Goal: Ask a question: Seek information or help from site administrators or community

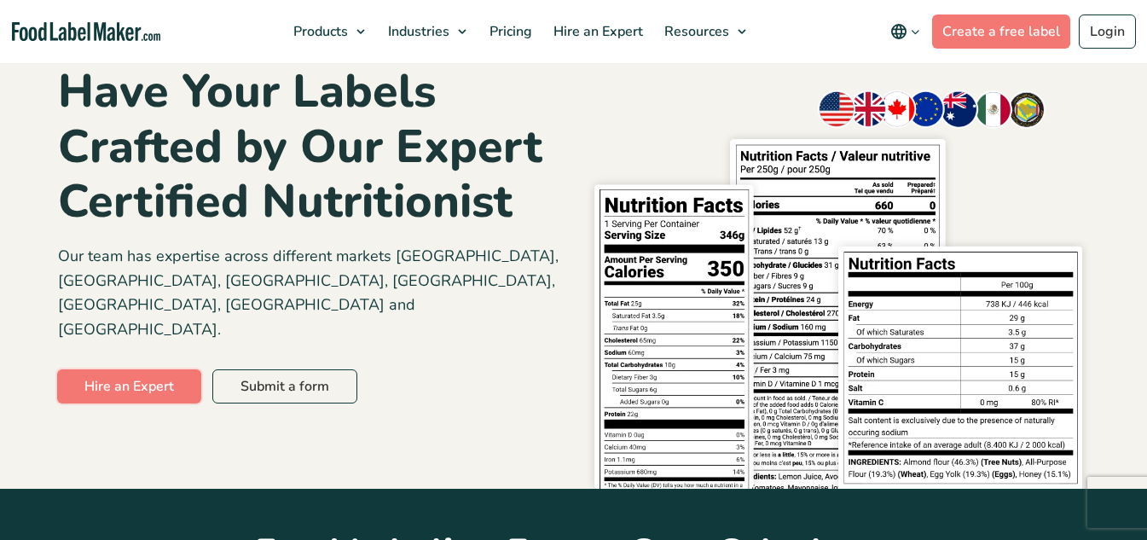
click at [98, 369] on link "Hire an Expert" at bounding box center [129, 386] width 144 height 34
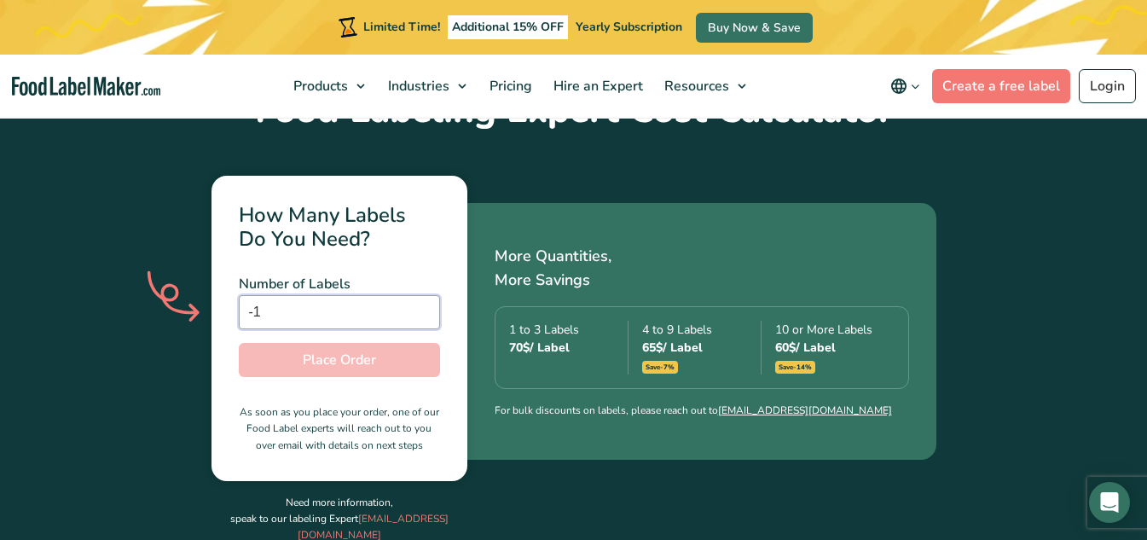
click at [422, 295] on input "-1" at bounding box center [339, 312] width 201 height 34
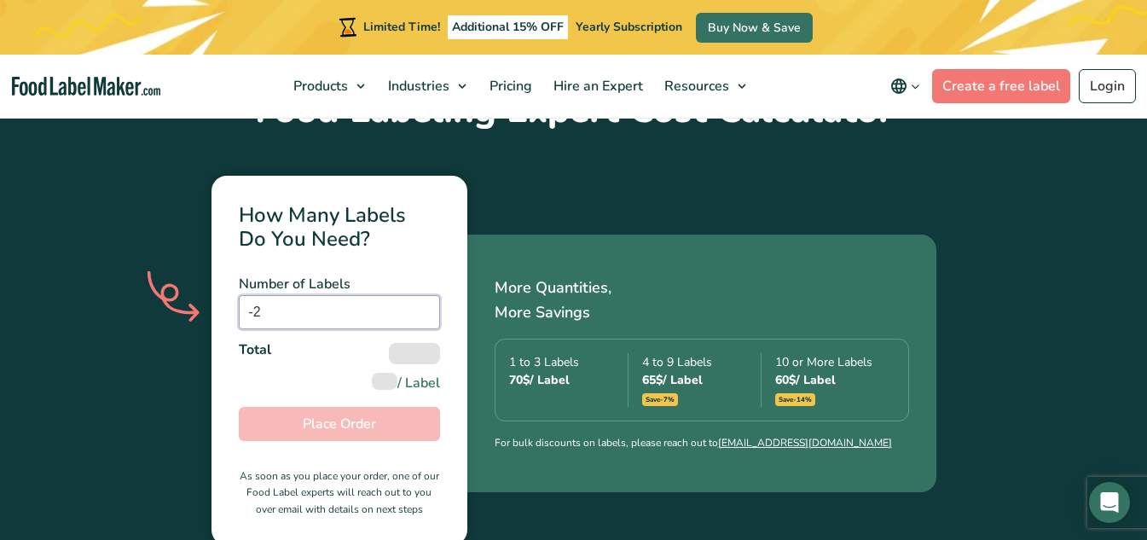
click at [422, 295] on input "-2" at bounding box center [339, 312] width 201 height 34
click at [423, 295] on input "-1" at bounding box center [339, 312] width 201 height 34
click at [423, 295] on input "0" at bounding box center [339, 312] width 201 height 34
click at [423, 295] on input "1" at bounding box center [339, 312] width 201 height 34
click at [423, 295] on input "2" at bounding box center [339, 312] width 201 height 34
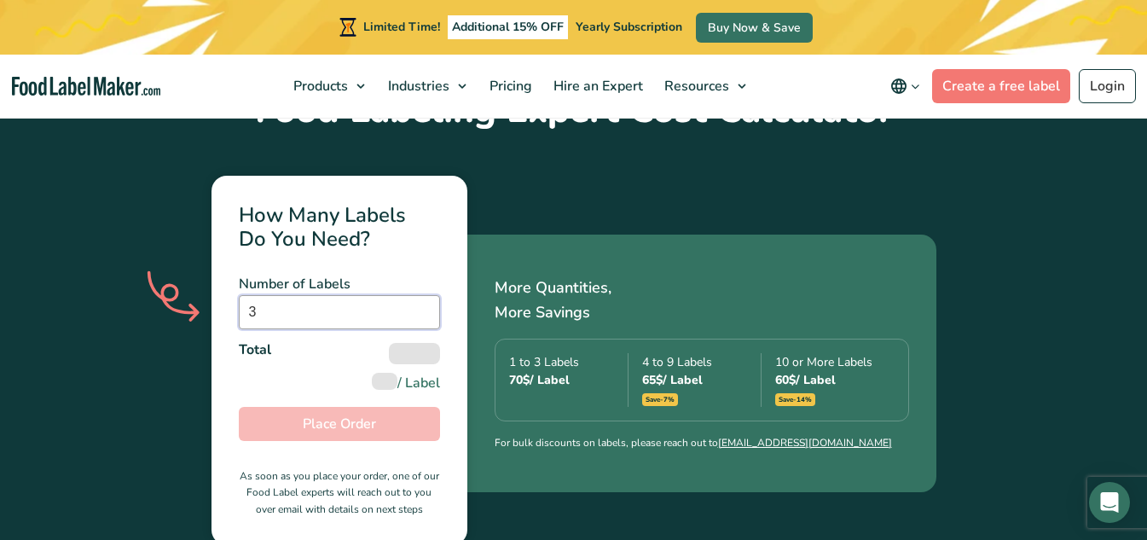
type input "3"
click at [423, 295] on input "3" at bounding box center [339, 312] width 201 height 34
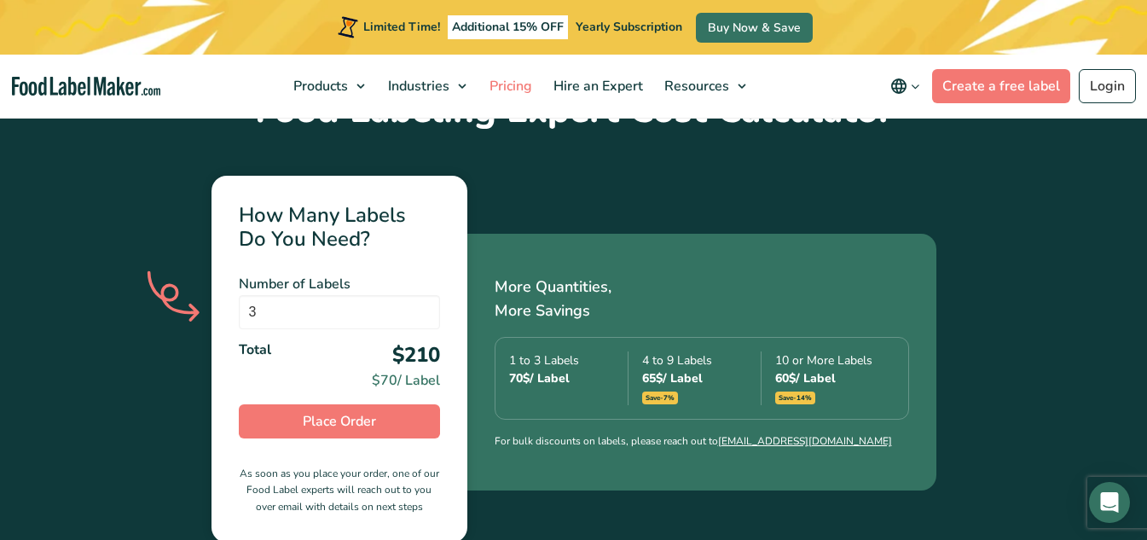
click at [512, 84] on span "Pricing" at bounding box center [508, 86] width 49 height 19
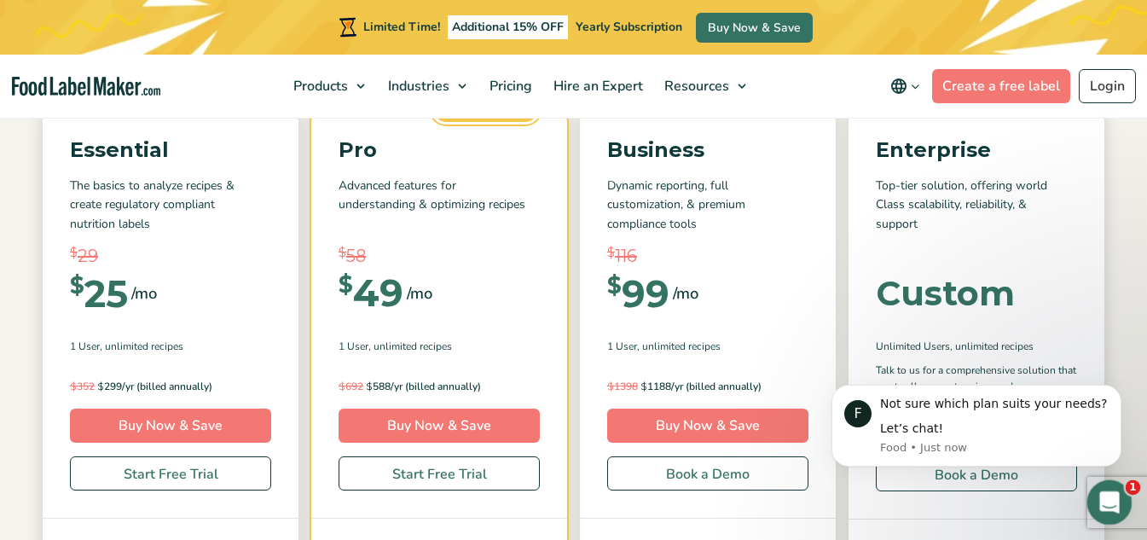
click at [1113, 501] on icon "Open Intercom Messenger" at bounding box center [1107, 500] width 28 height 28
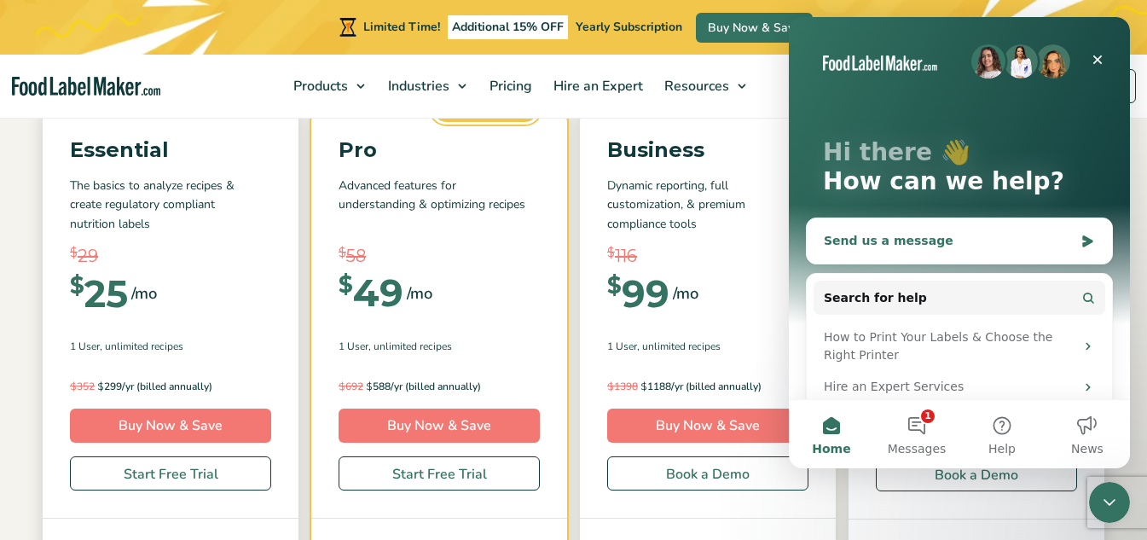
click at [934, 238] on div "Send us a message" at bounding box center [949, 241] width 250 height 18
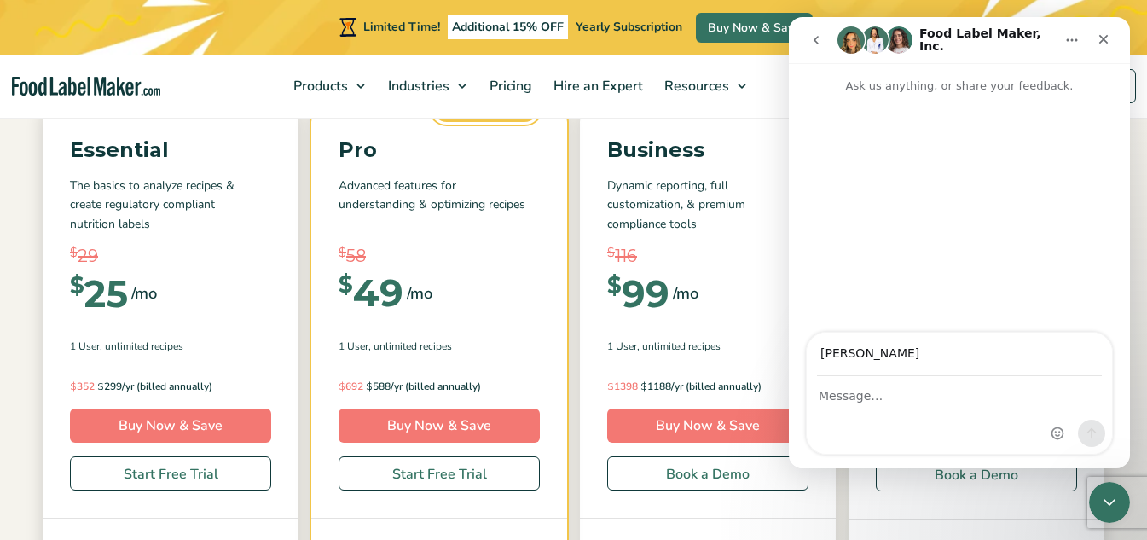
type input "[PERSON_NAME][EMAIL_ADDRESS][PERSON_NAME][DOMAIN_NAME]"
click at [919, 408] on div "Intercom messenger" at bounding box center [959, 415] width 305 height 77
click at [797, 438] on div "[PERSON_NAME][EMAIL_ADDRESS][PERSON_NAME][DOMAIN_NAME]" at bounding box center [959, 393] width 341 height 123
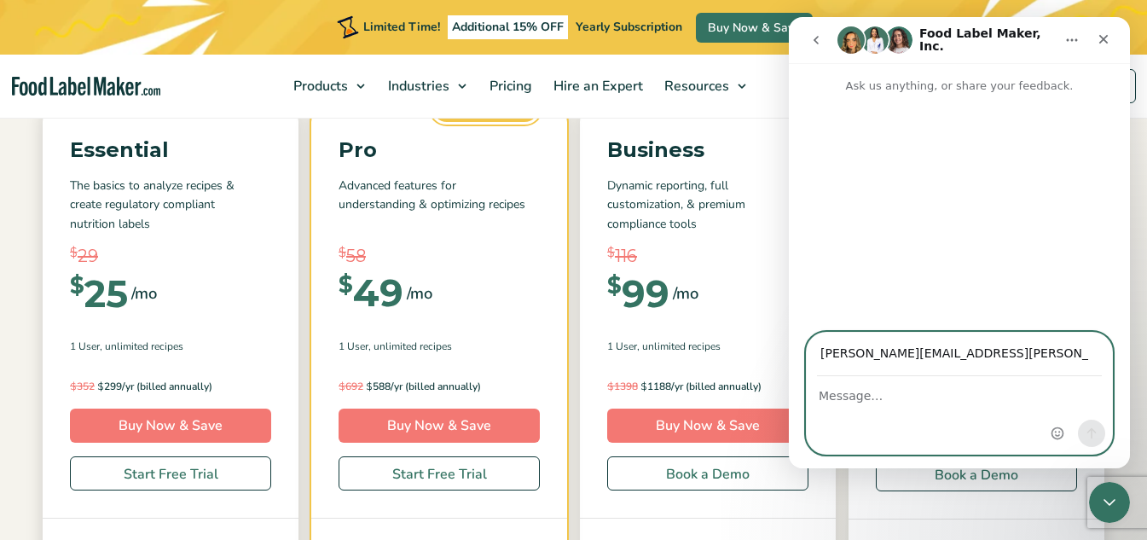
click at [828, 405] on textarea "Message…" at bounding box center [959, 391] width 305 height 29
type textarea "n"
type textarea "I"
type textarea "question about pricing"
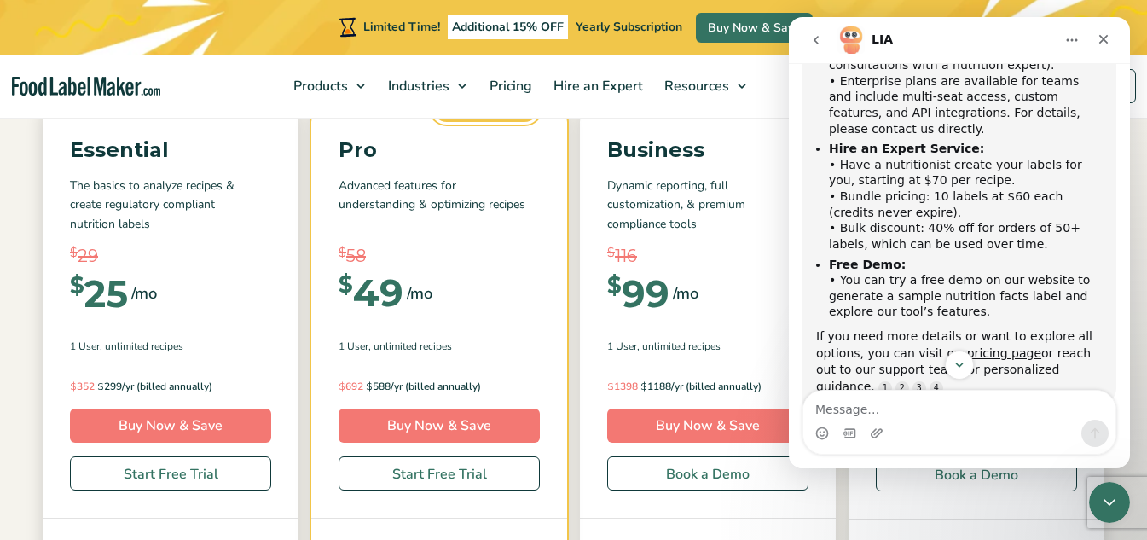
scroll to position [307, 0]
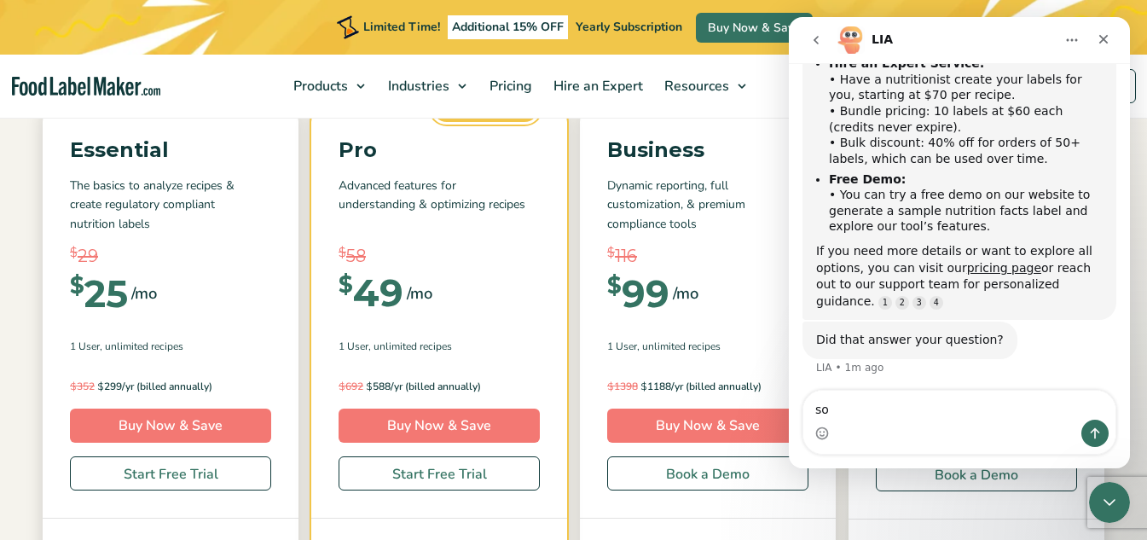
type textarea "s"
type textarea "so if I have to label 100 bags of pretzels, do i have pay for each label?"
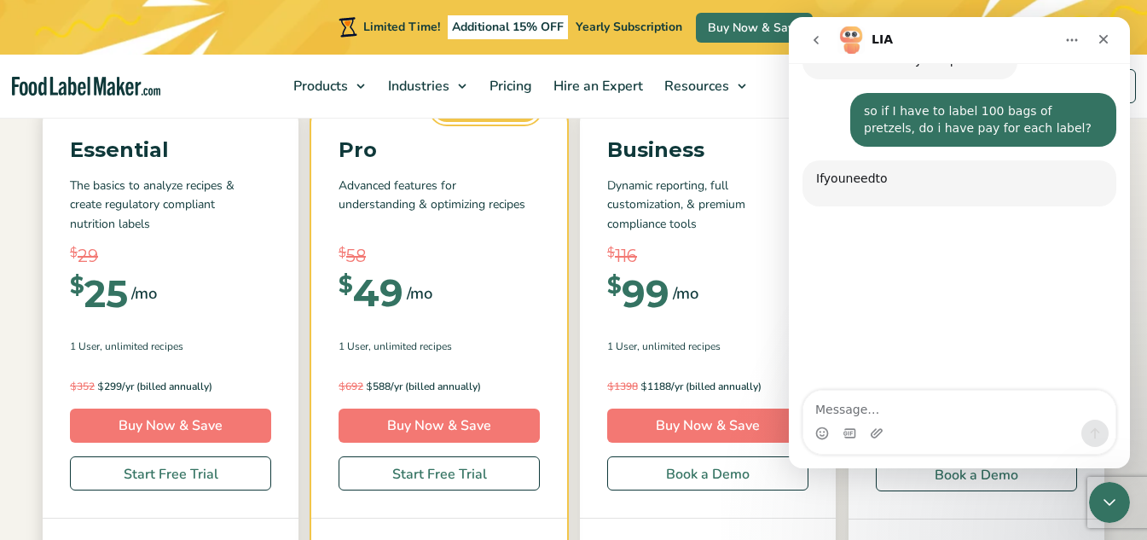
scroll to position [616, 0]
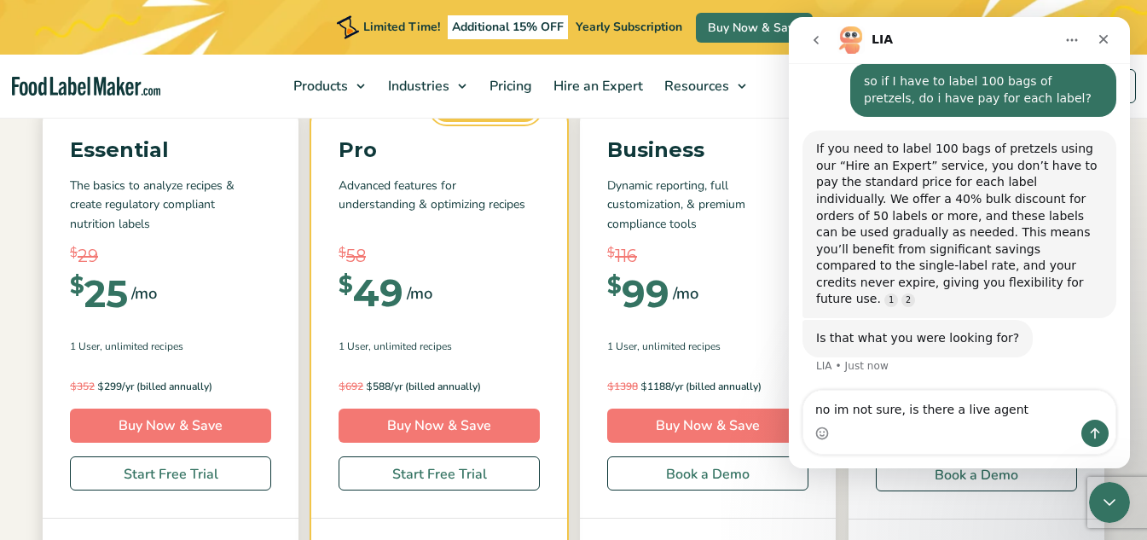
type textarea "no im not sure, is there a live agent?"
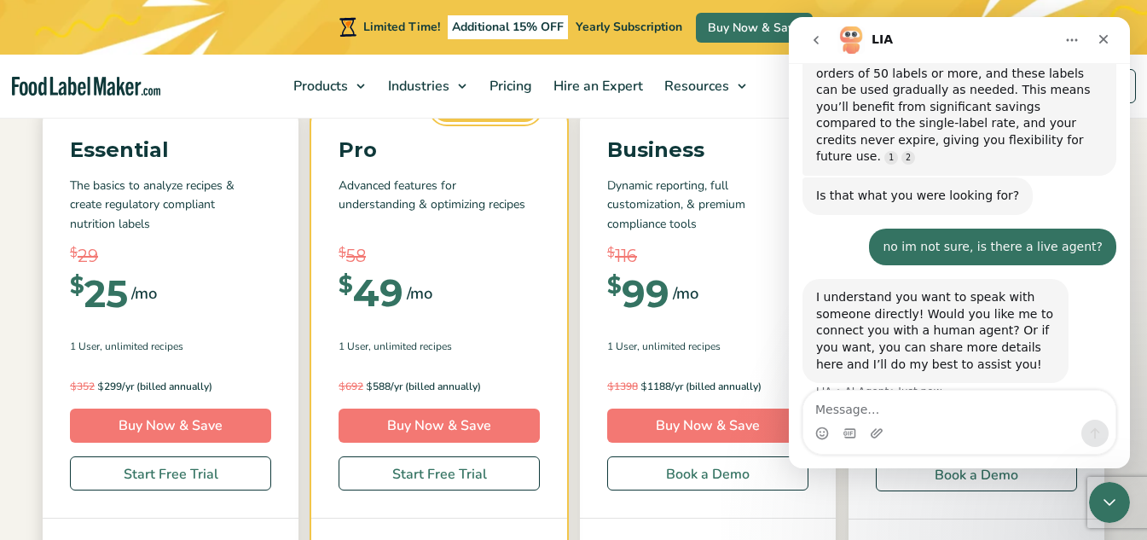
scroll to position [760, 0]
type textarea "yes, thanks"
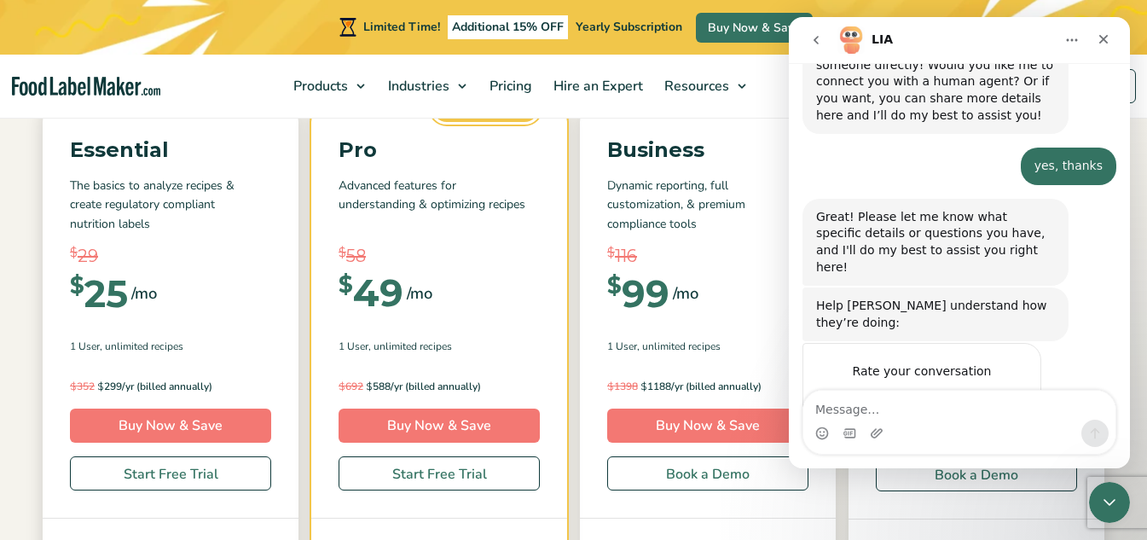
scroll to position [1019, 0]
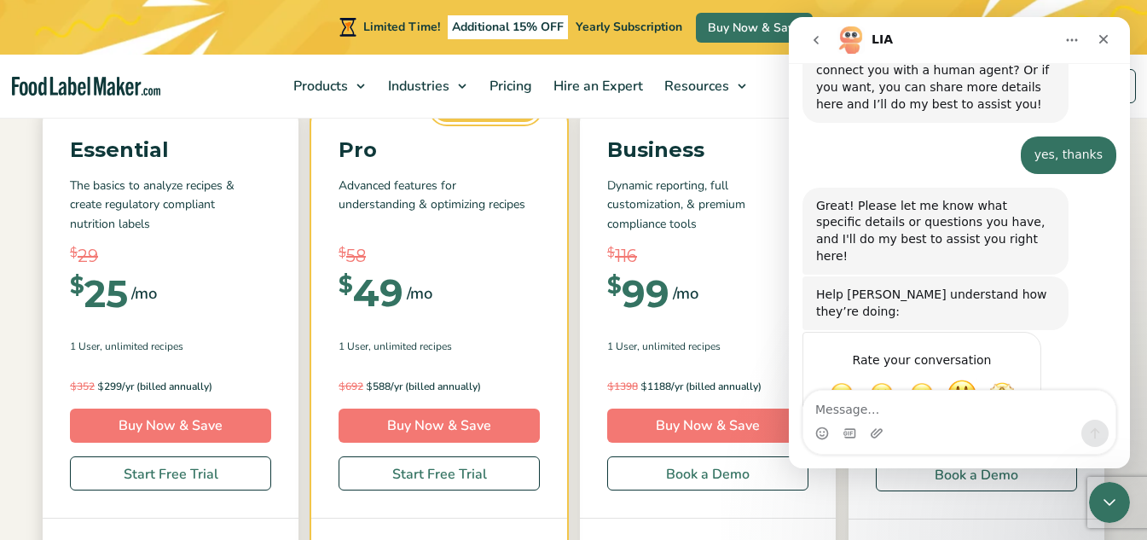
click at [957, 379] on span "Great" at bounding box center [961, 394] width 31 height 31
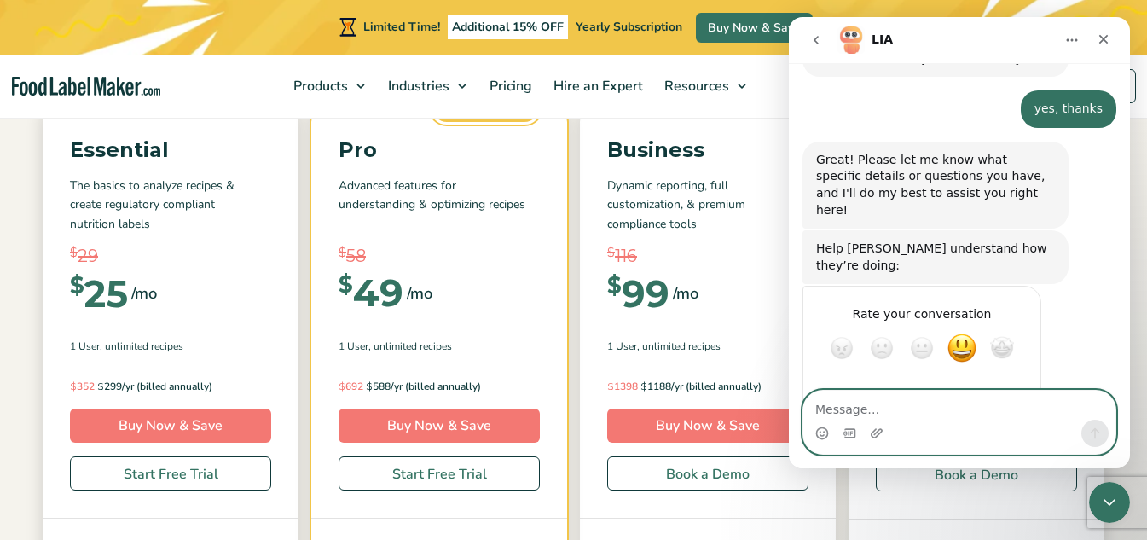
click at [889, 413] on textarea "Message…" at bounding box center [959, 404] width 312 height 29
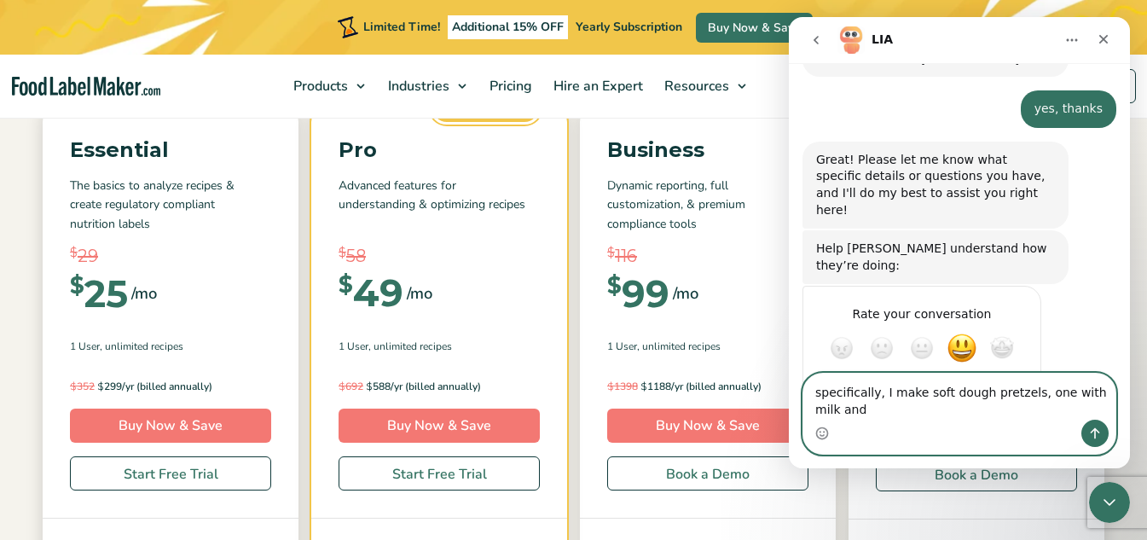
scroll to position [1082, 0]
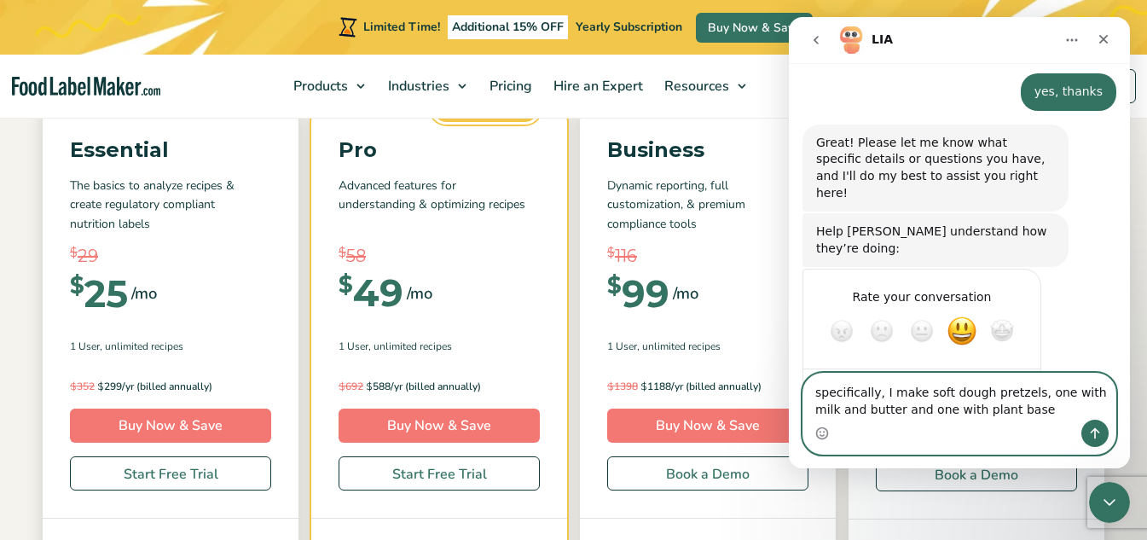
type textarea "specifically, I make soft dough pretzels, one with milk and butter and one with…"
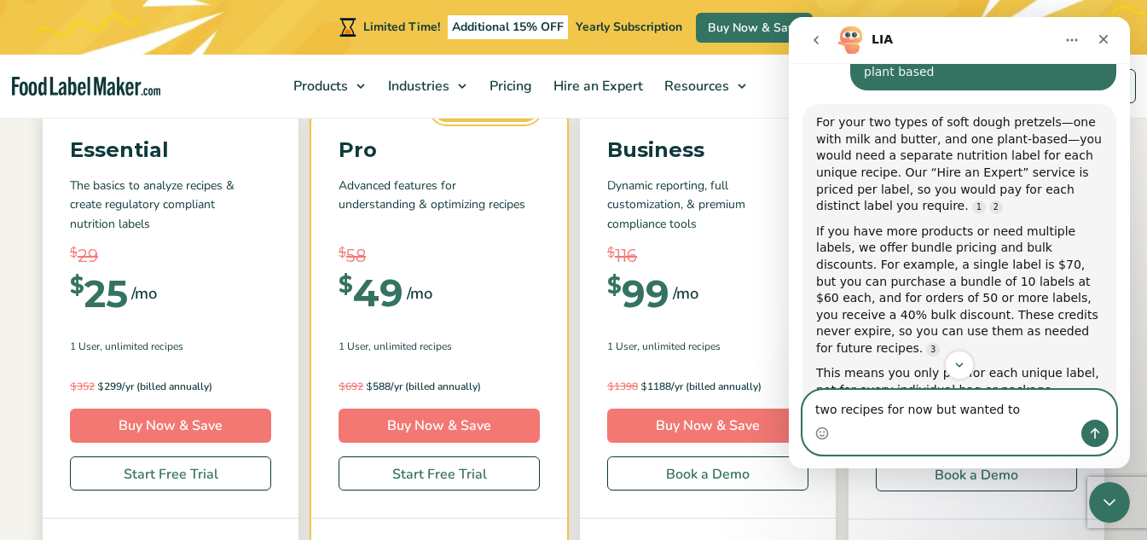
scroll to position [1507, 0]
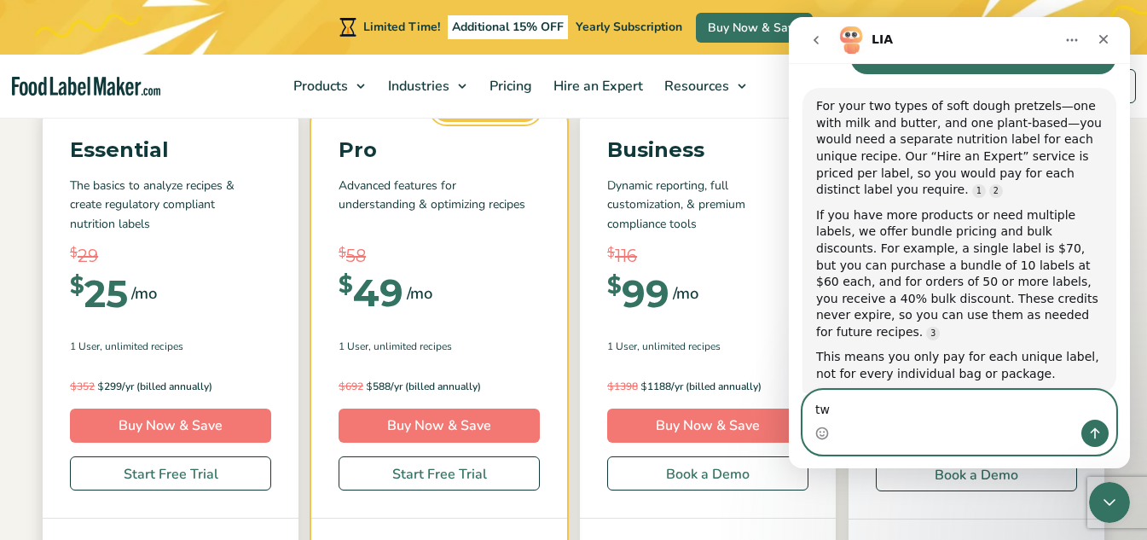
type textarea "t"
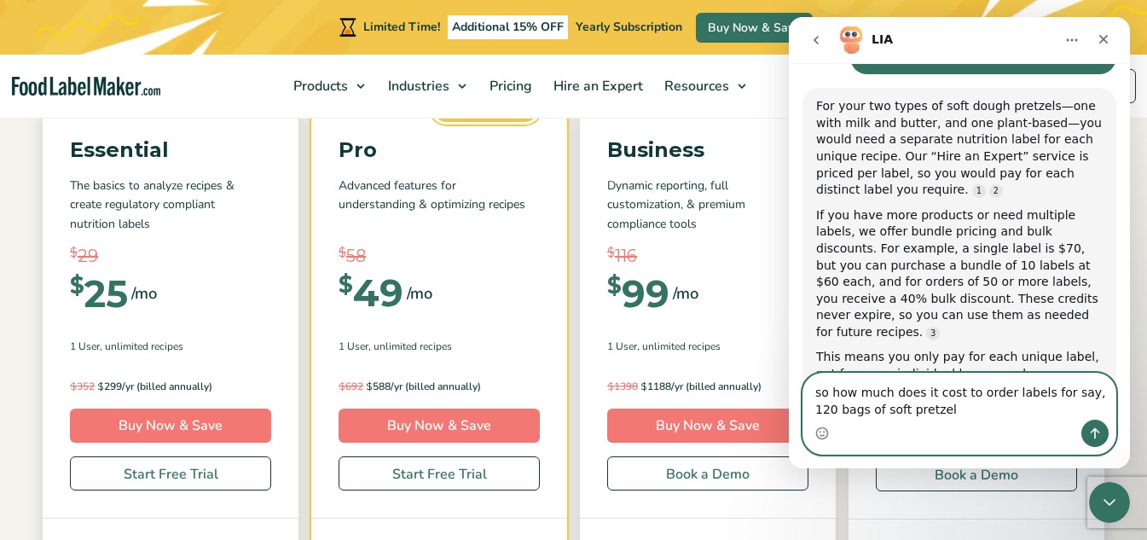
type textarea "so how much does it cost to order labels for say, 120 bags of soft pretzels"
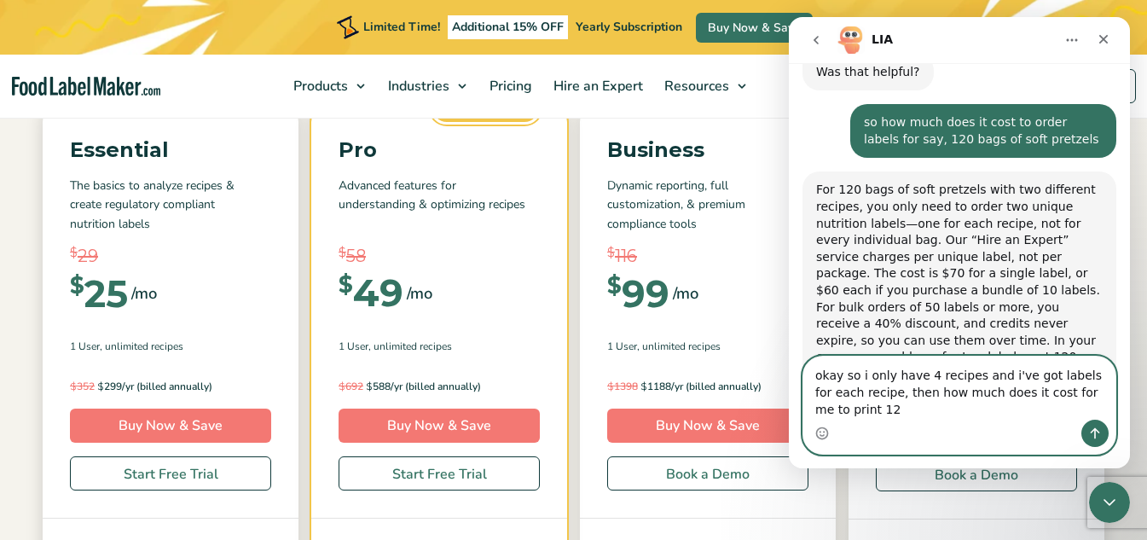
scroll to position [1865, 0]
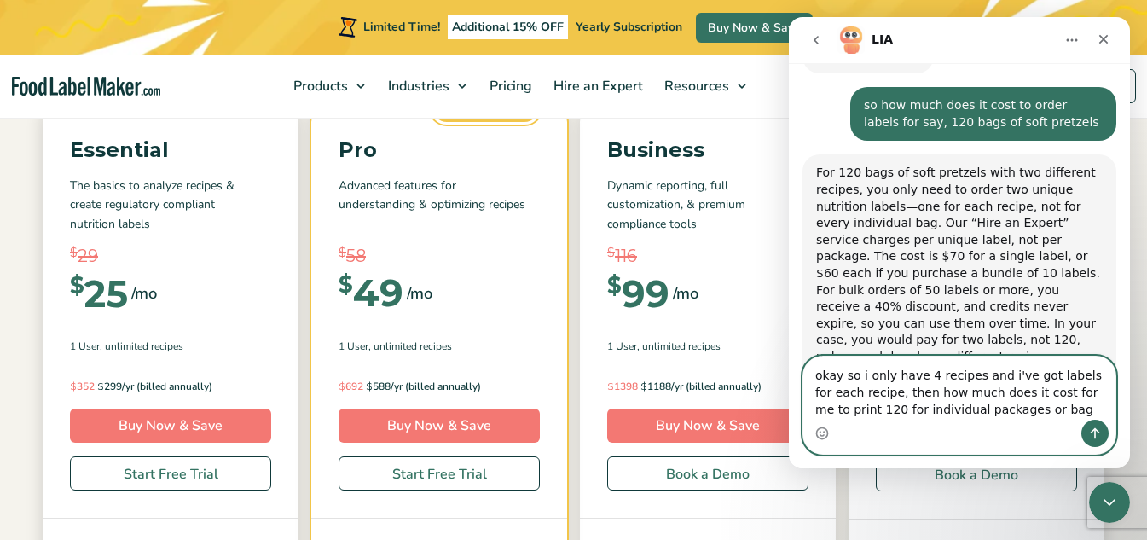
type textarea "okay so i only have 4 recipes and i've got labels for each recipe, then how muc…"
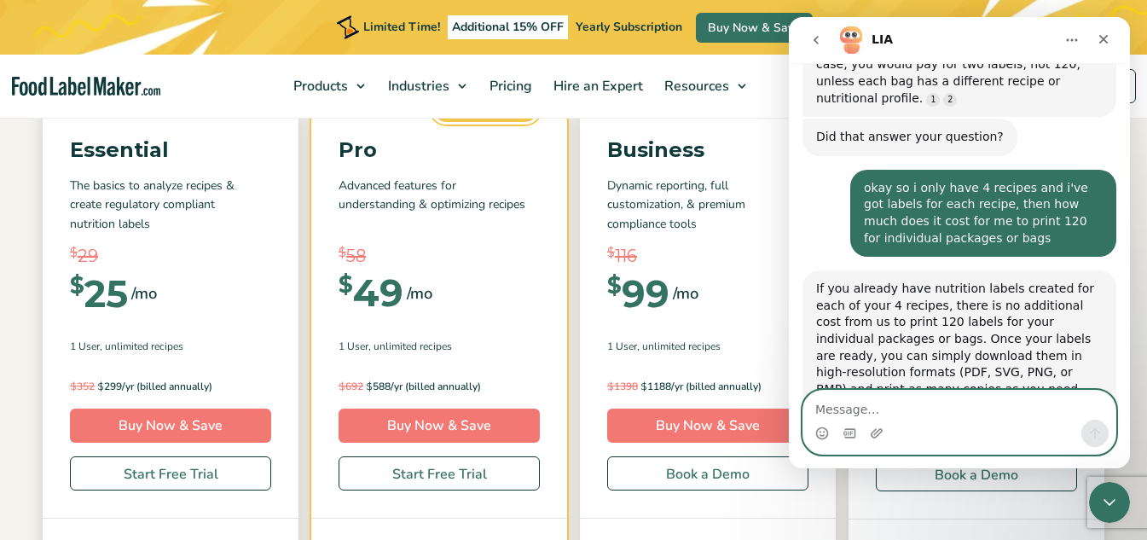
scroll to position [2183, 0]
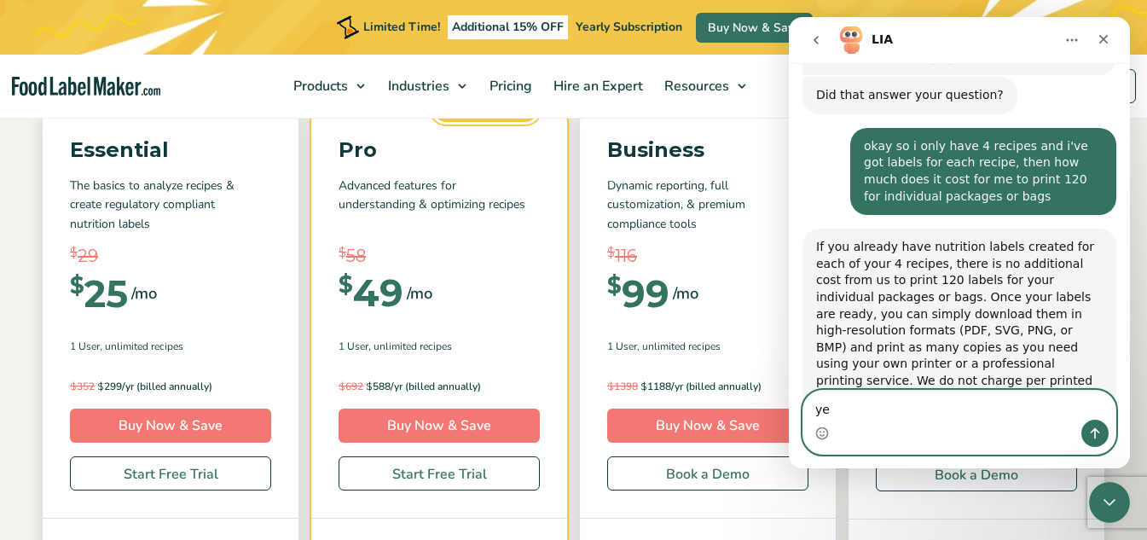
type textarea "yes"
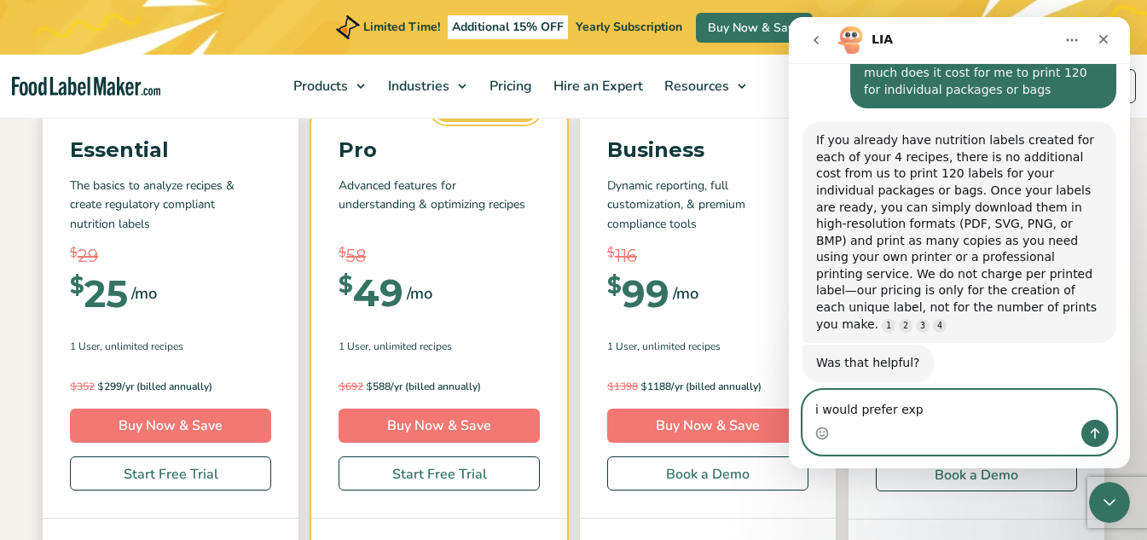
scroll to position [2317, 0]
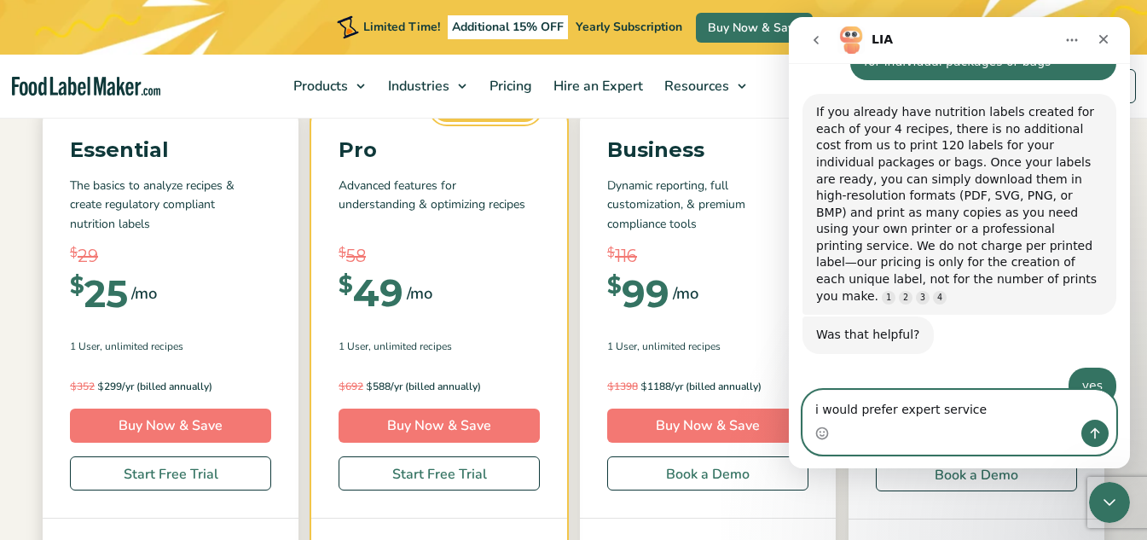
type textarea "i would prefer expert services"
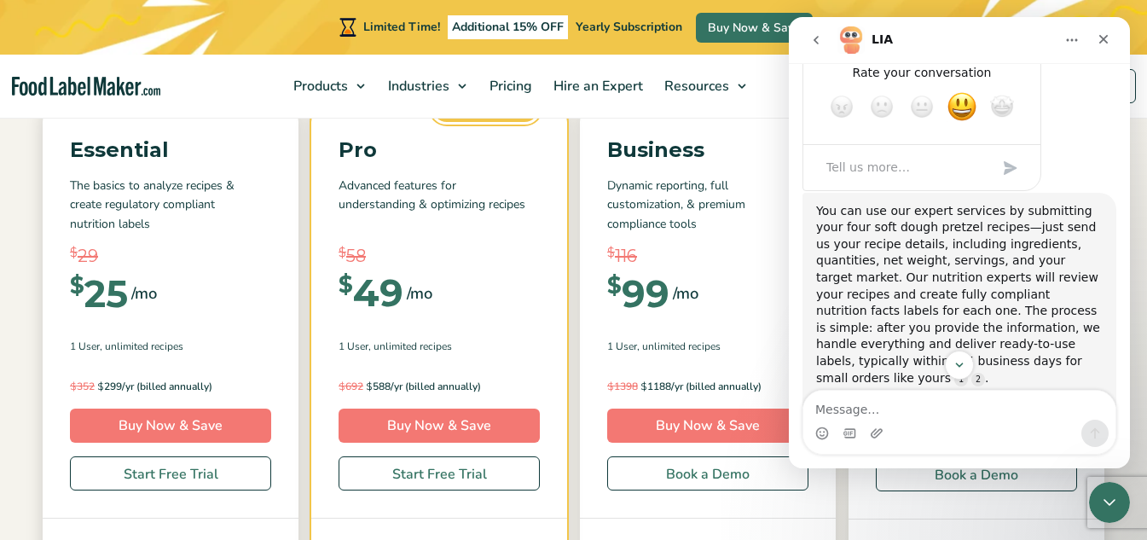
scroll to position [2921, 0]
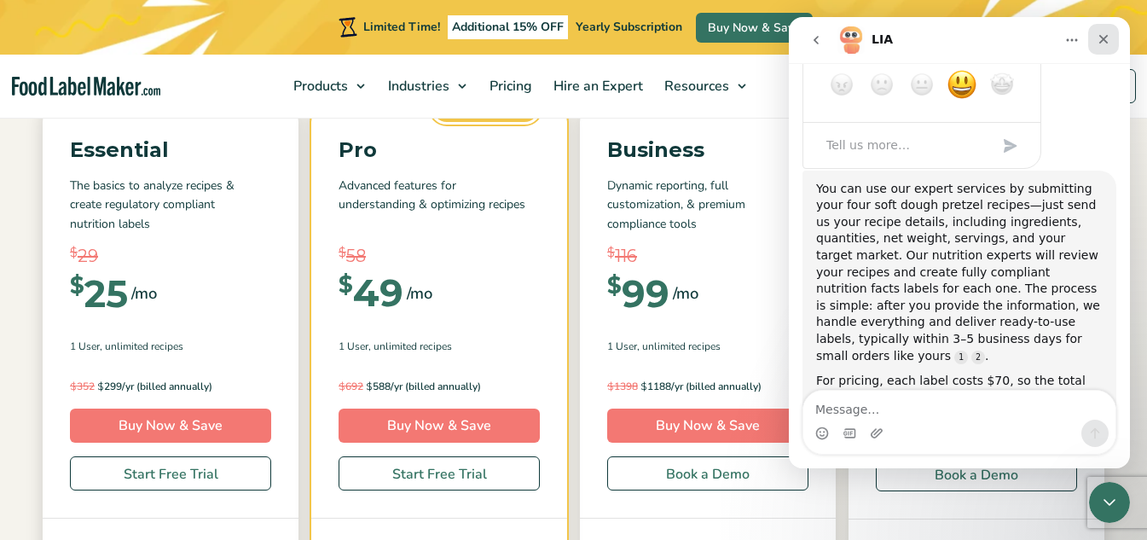
click at [1105, 37] on icon "Close" at bounding box center [1103, 39] width 9 height 9
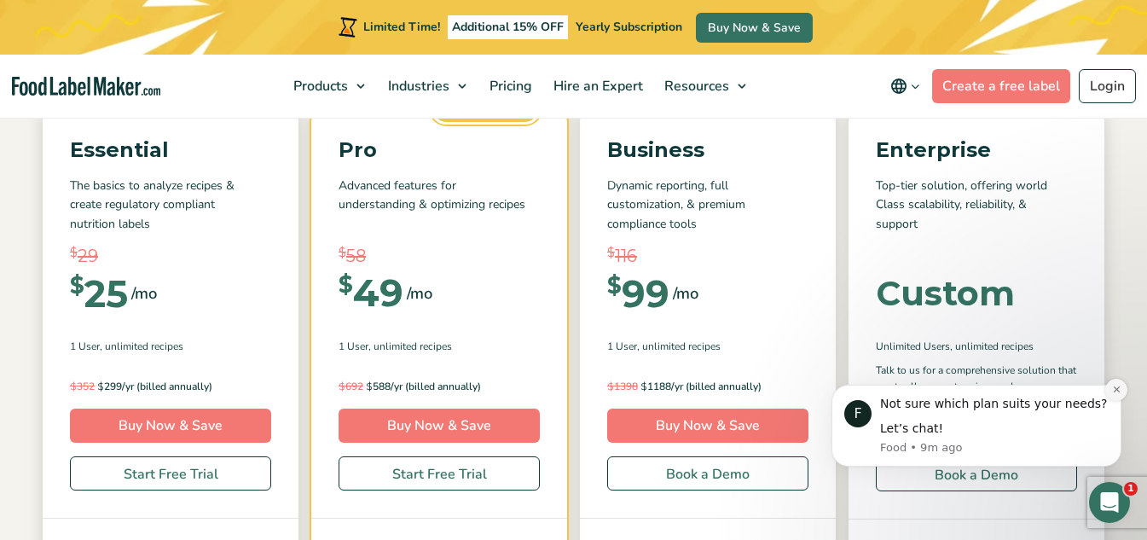
click at [1114, 387] on icon "Dismiss notification" at bounding box center [1116, 389] width 6 height 6
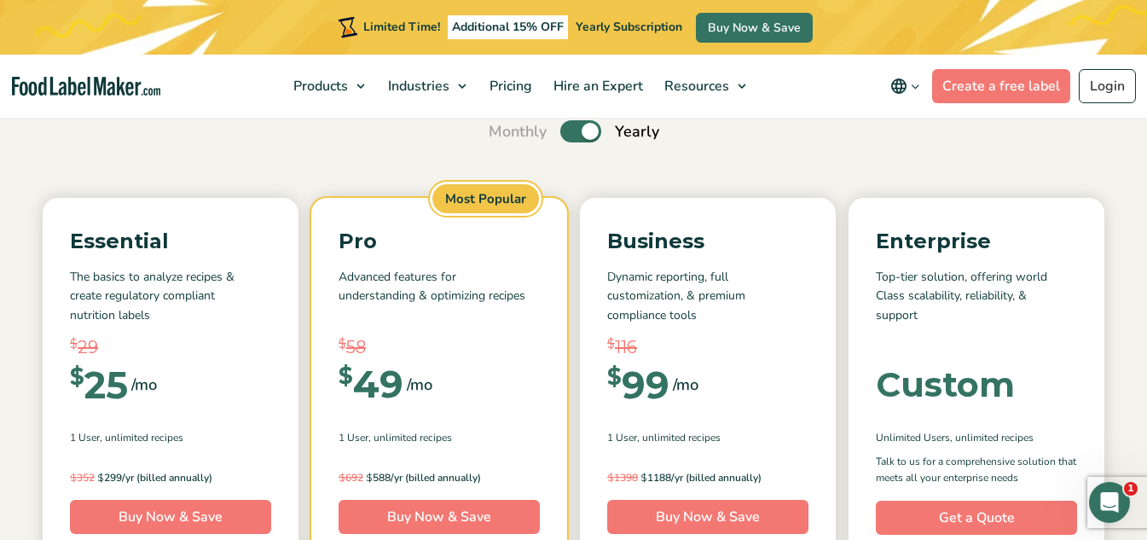
scroll to position [0, 0]
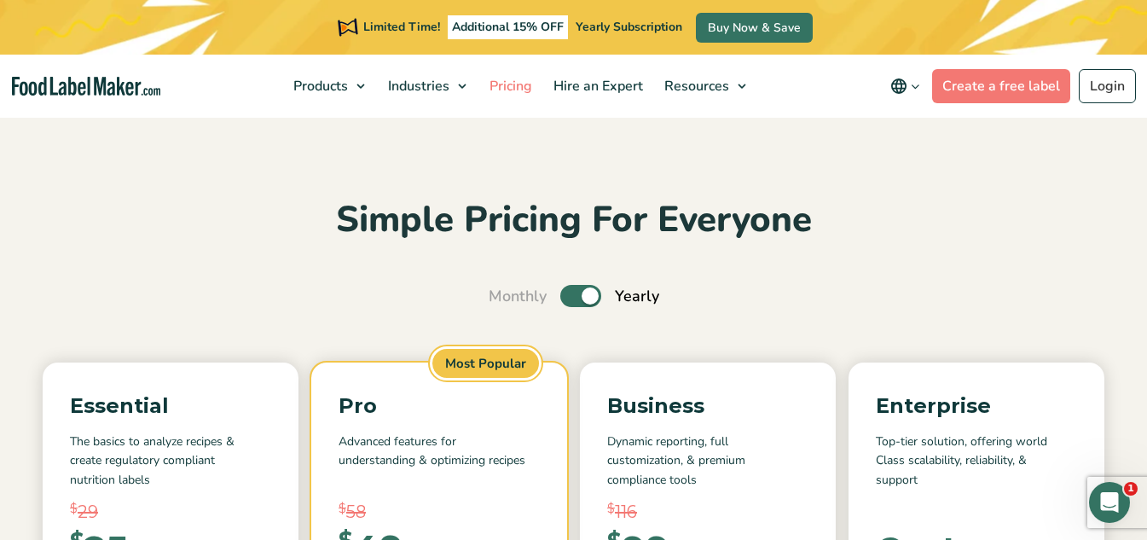
click at [525, 84] on span "Pricing" at bounding box center [508, 86] width 49 height 19
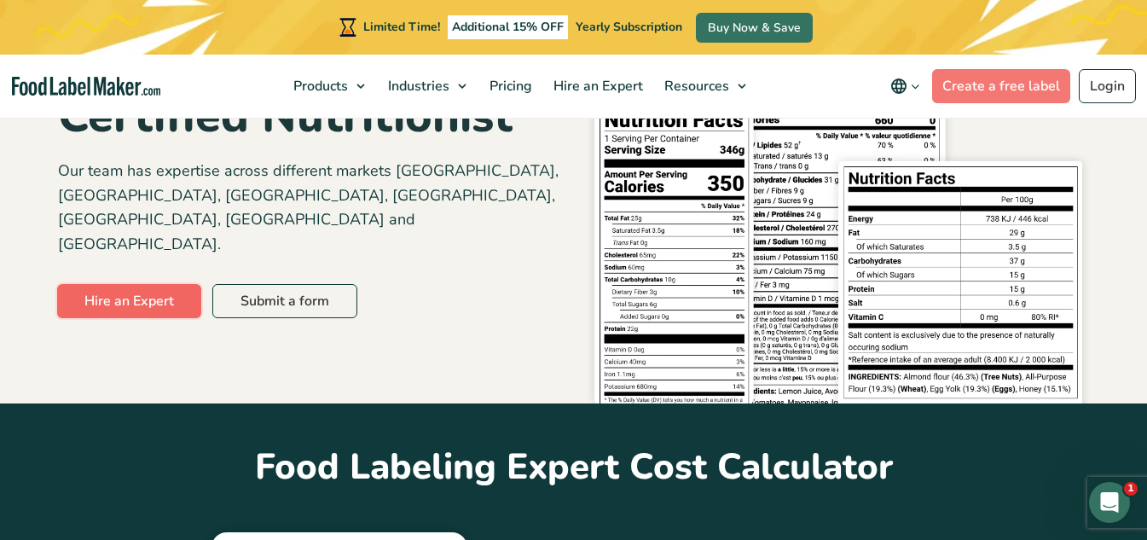
click at [171, 284] on link "Hire an Expert" at bounding box center [129, 301] width 144 height 34
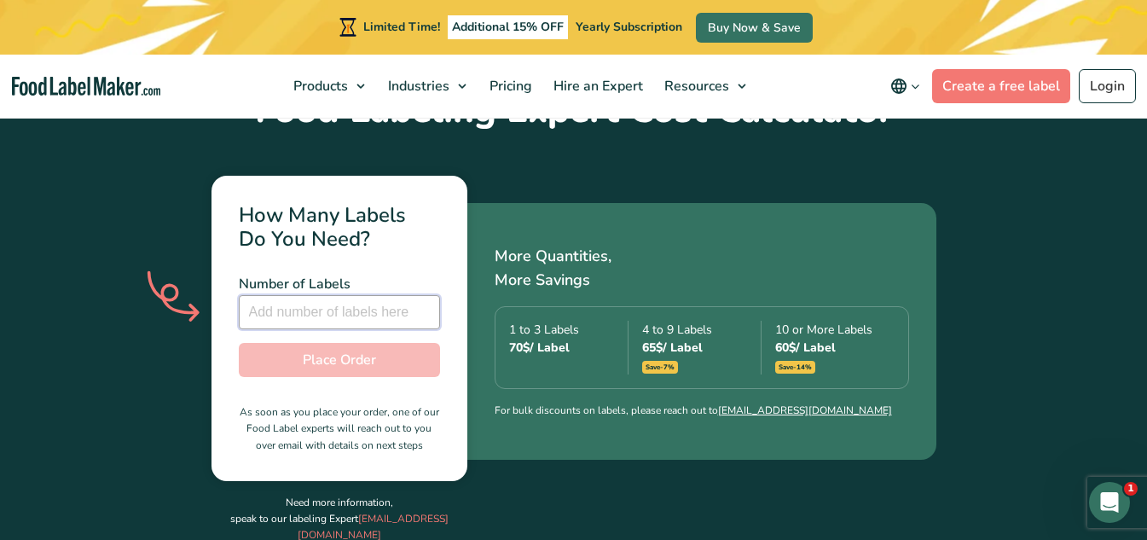
click at [328, 295] on input "number" at bounding box center [339, 312] width 201 height 34
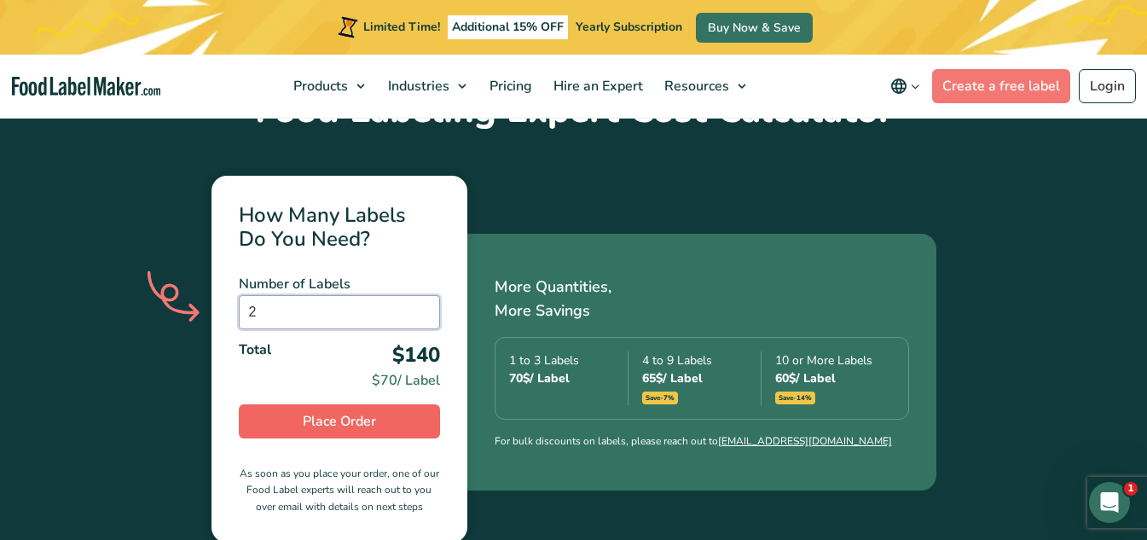
type input "2"
click at [356, 411] on span "Place Order" at bounding box center [339, 421] width 73 height 20
